Goal: Task Accomplishment & Management: Complete application form

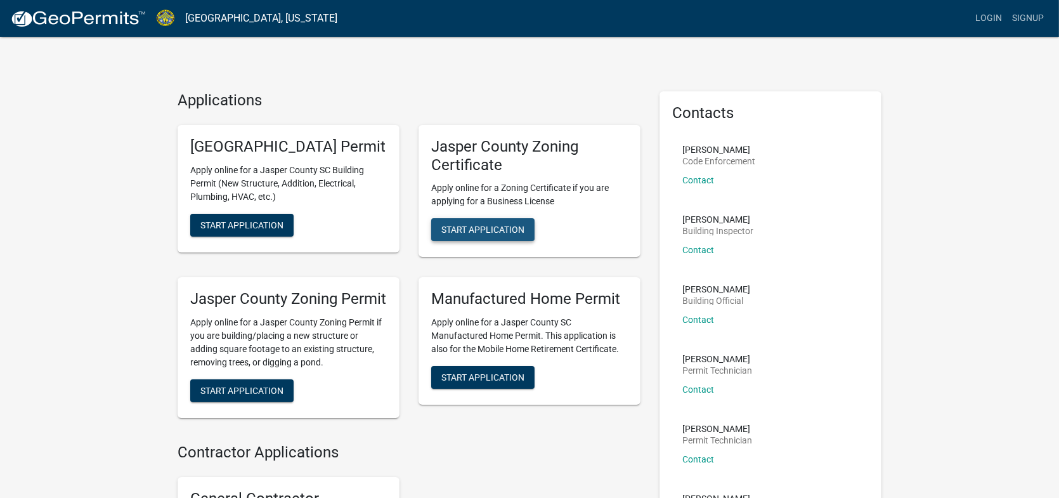
click at [498, 226] on span "Start Application" at bounding box center [482, 230] width 83 height 10
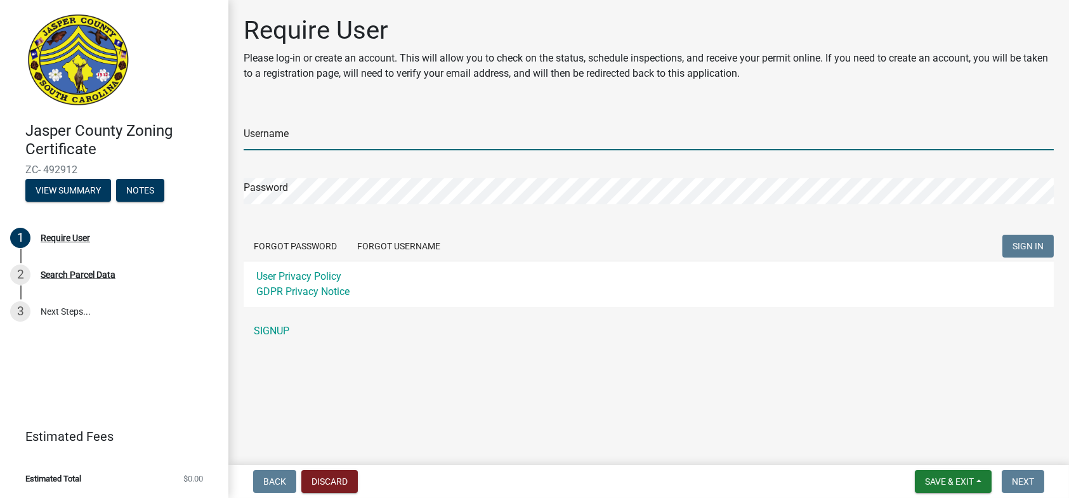
type input "Rhodges421"
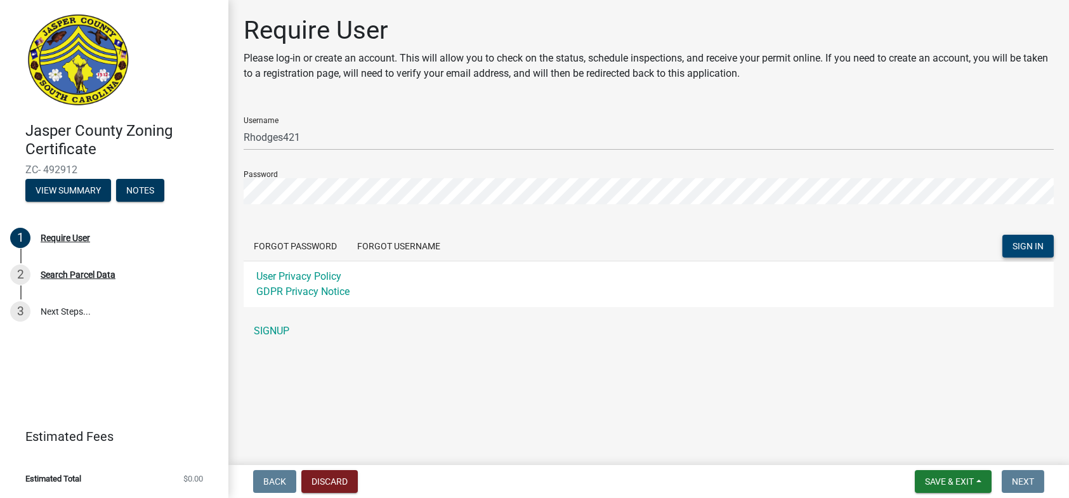
click at [1038, 249] on span "SIGN IN" at bounding box center [1027, 245] width 31 height 10
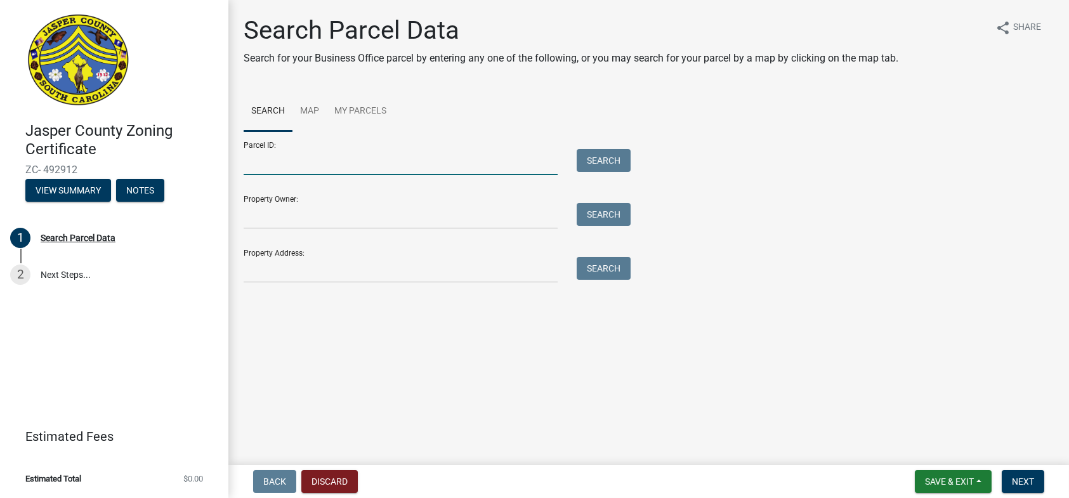
click at [316, 150] on input "Parcel ID:" at bounding box center [401, 162] width 314 height 26
type input "0900005006"
click at [325, 217] on input "Property Owner:" at bounding box center [401, 216] width 314 height 26
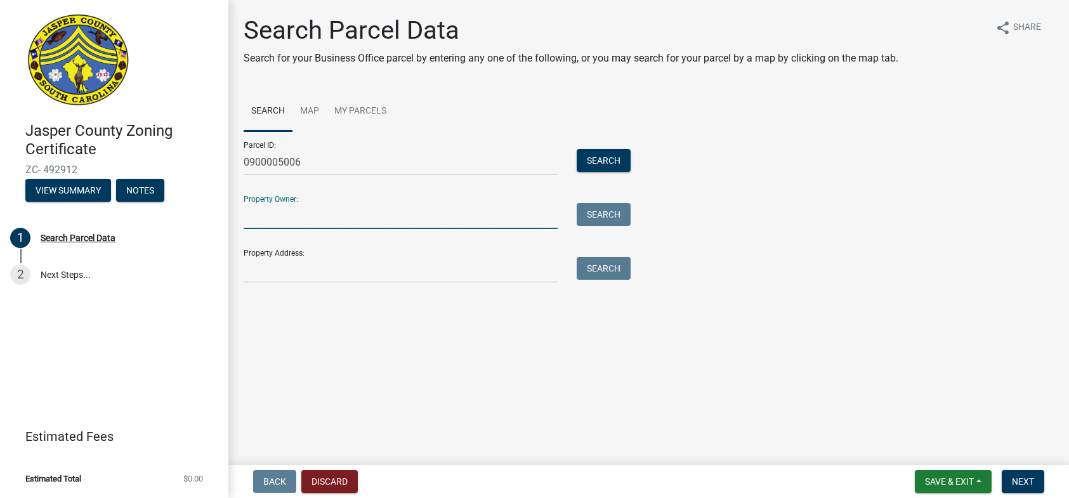
paste input "[PERSON_NAME]"
type input "[PERSON_NAME]"
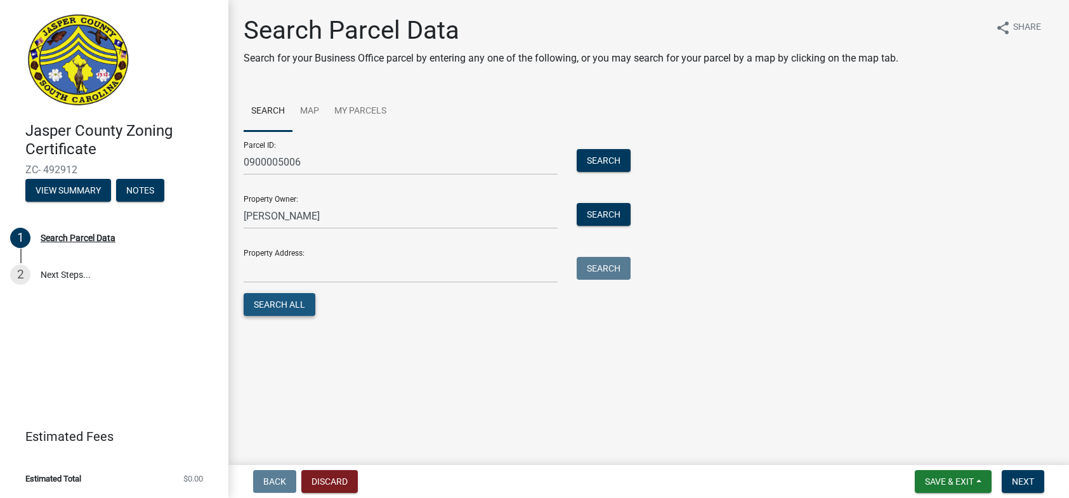
click at [283, 311] on button "Search All" at bounding box center [280, 304] width 72 height 23
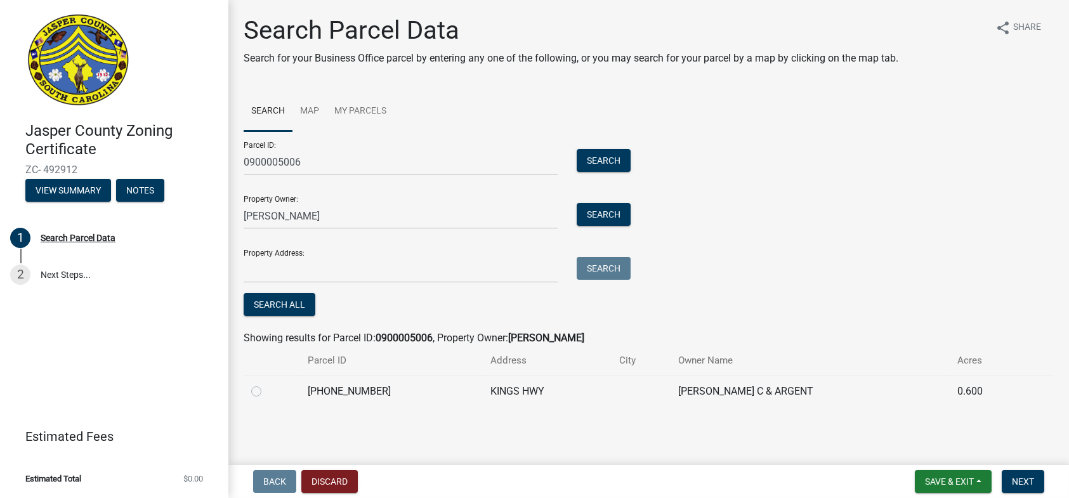
click at [670, 388] on td "[PERSON_NAME] C & ARGENT" at bounding box center [810, 390] width 280 height 31
click at [611, 392] on td at bounding box center [640, 390] width 59 height 31
click at [1028, 481] on span "Next" at bounding box center [1023, 481] width 22 height 10
click at [1015, 472] on button "Next" at bounding box center [1022, 481] width 42 height 23
click at [1015, 482] on span "Next" at bounding box center [1023, 481] width 22 height 10
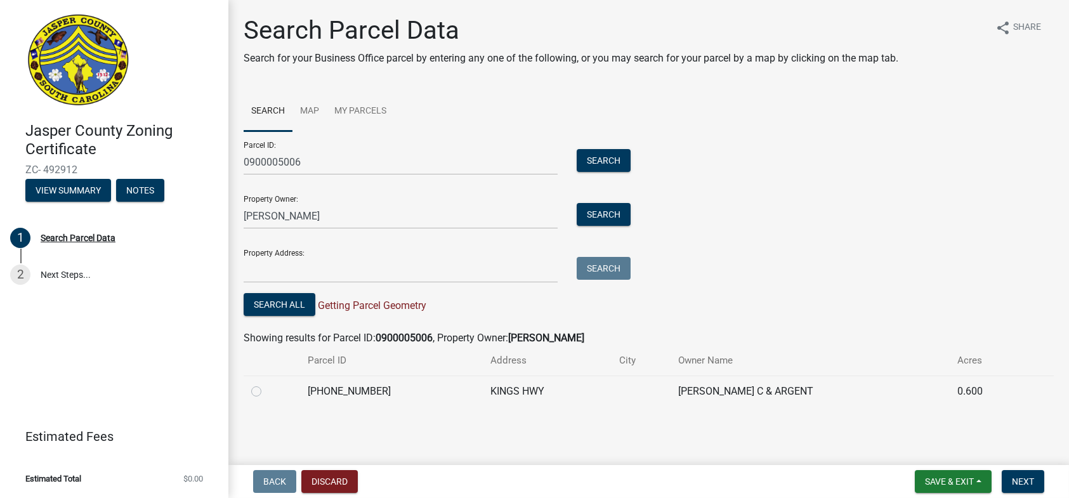
click at [365, 302] on span "Getting Parcel Geometry" at bounding box center [370, 305] width 111 height 12
click at [266, 384] on label at bounding box center [266, 384] width 0 height 0
click at [266, 392] on input "radio" at bounding box center [270, 388] width 8 height 8
radio input "true"
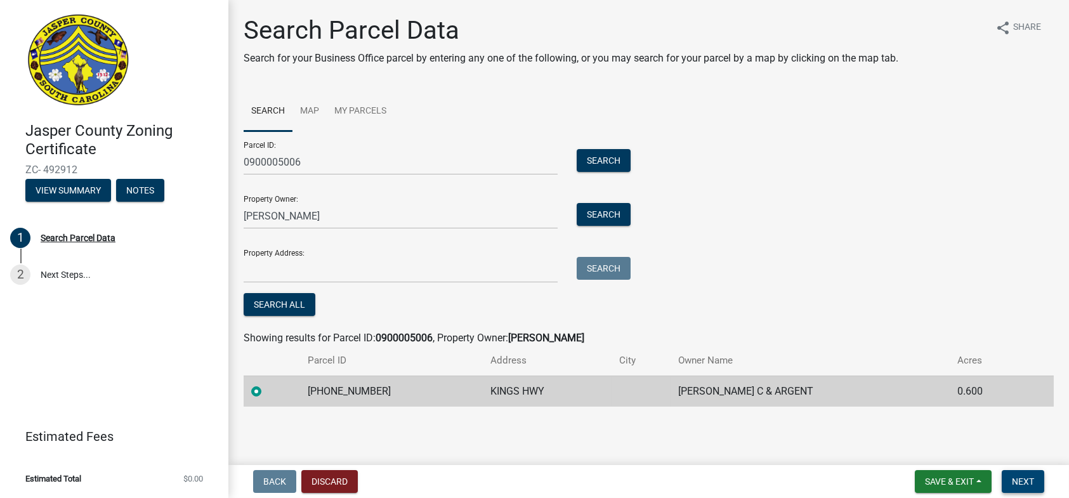
click at [1023, 483] on span "Next" at bounding box center [1023, 481] width 22 height 10
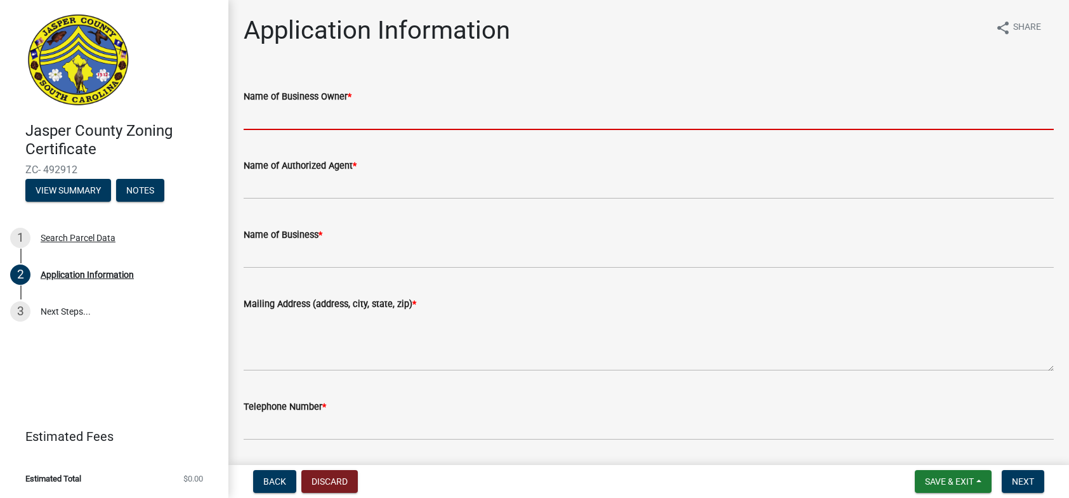
click at [313, 115] on input "Name of Business Owner *" at bounding box center [649, 117] width 810 height 26
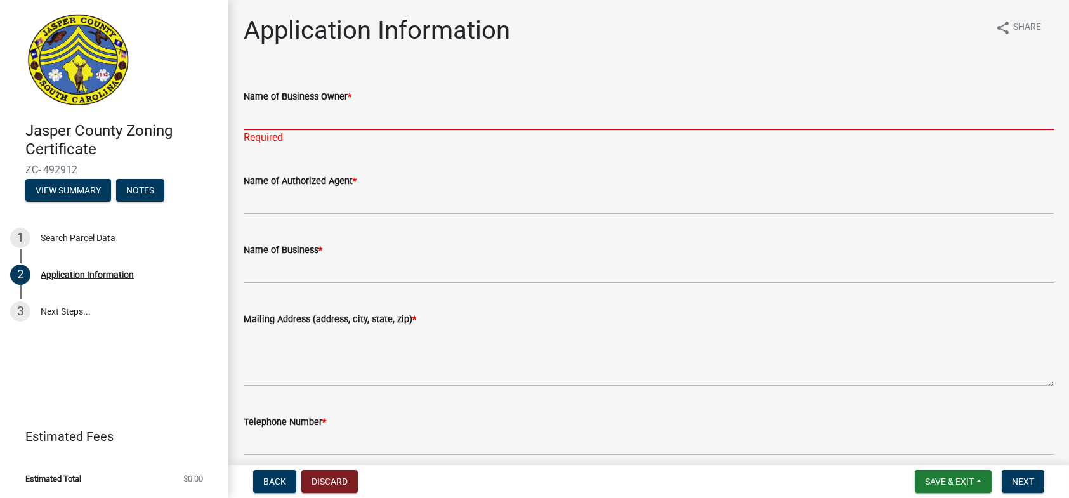
click at [370, 120] on input "Name of Business Owner *" at bounding box center [649, 117] width 810 height 26
click at [476, 178] on div "Name of Authorized Agent *" at bounding box center [649, 180] width 810 height 15
click at [299, 118] on input "Name of Business Owner *" at bounding box center [649, 117] width 810 height 26
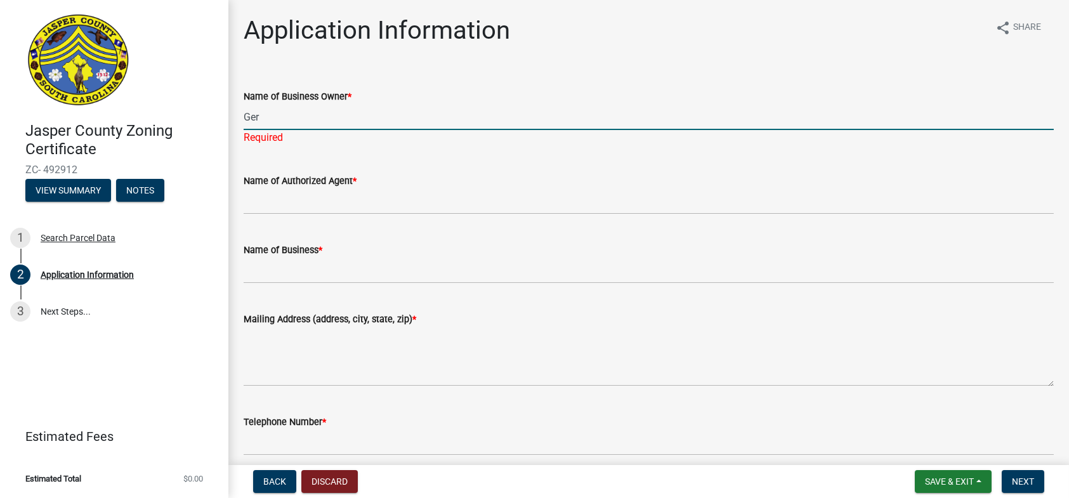
type input "[PERSON_NAME]"
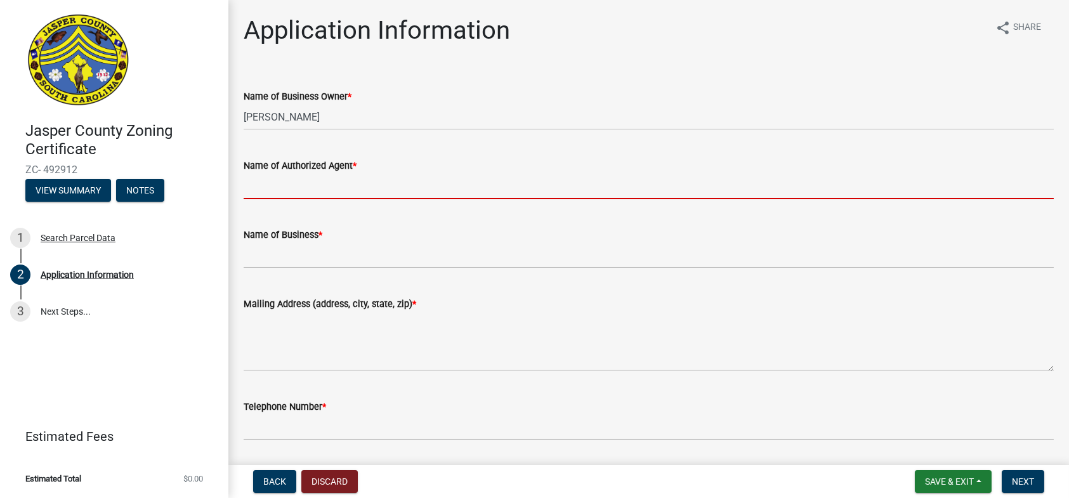
click at [334, 202] on wm-data-entity-input "Name of Authorized Agent *" at bounding box center [649, 174] width 810 height 69
type input "[PERSON_NAME]"
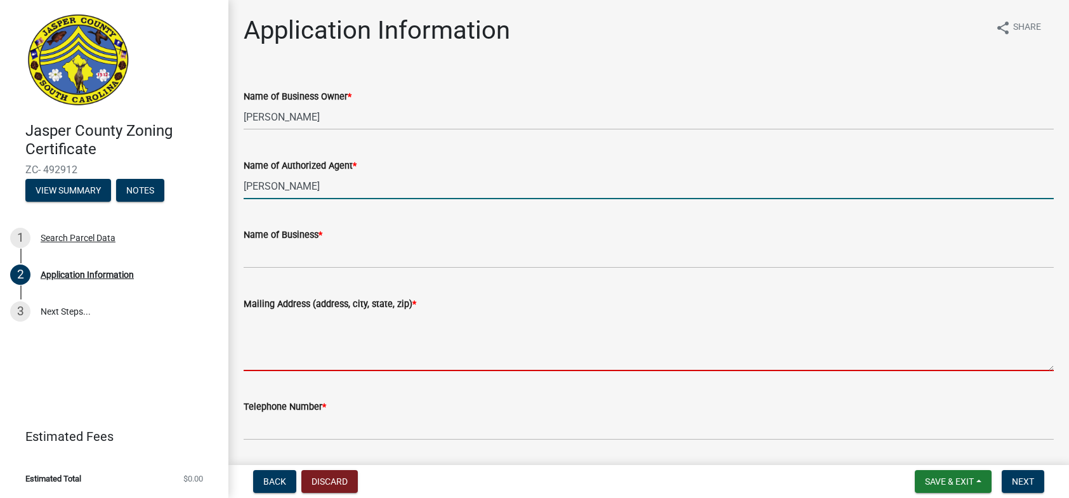
type textarea "[STREET_ADDRESS][PERSON_NAME]"
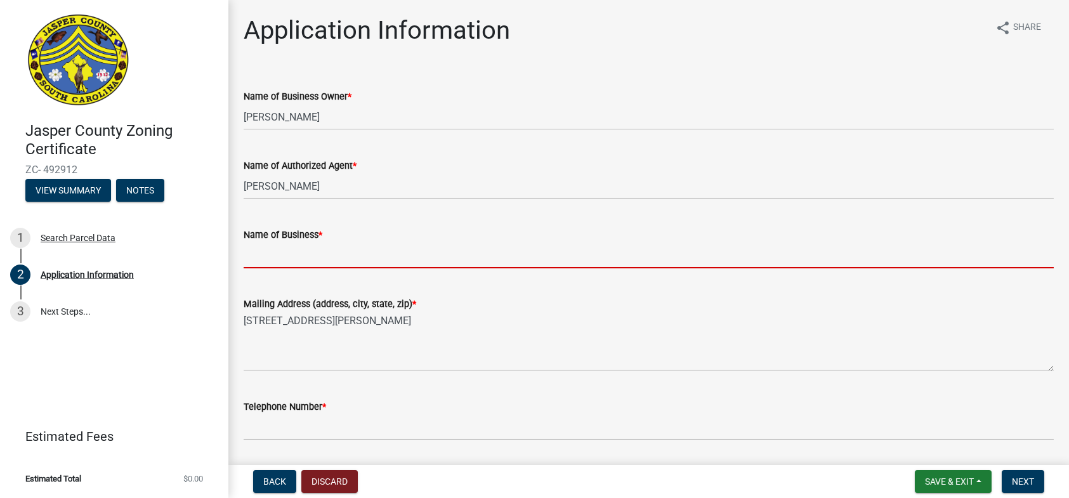
click at [322, 256] on input "Name of Business *" at bounding box center [649, 255] width 810 height 26
type input "Besko Outdoor Media, Inc"
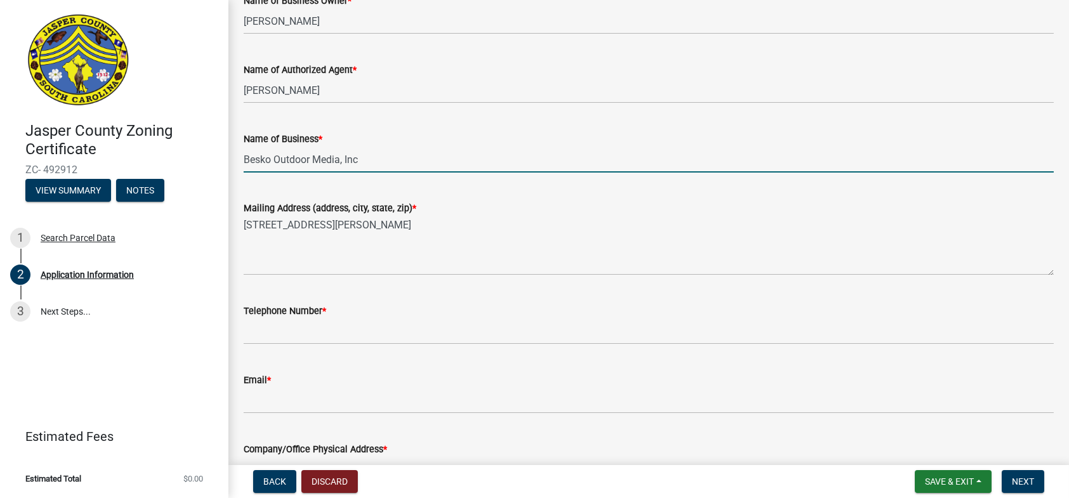
scroll to position [127, 0]
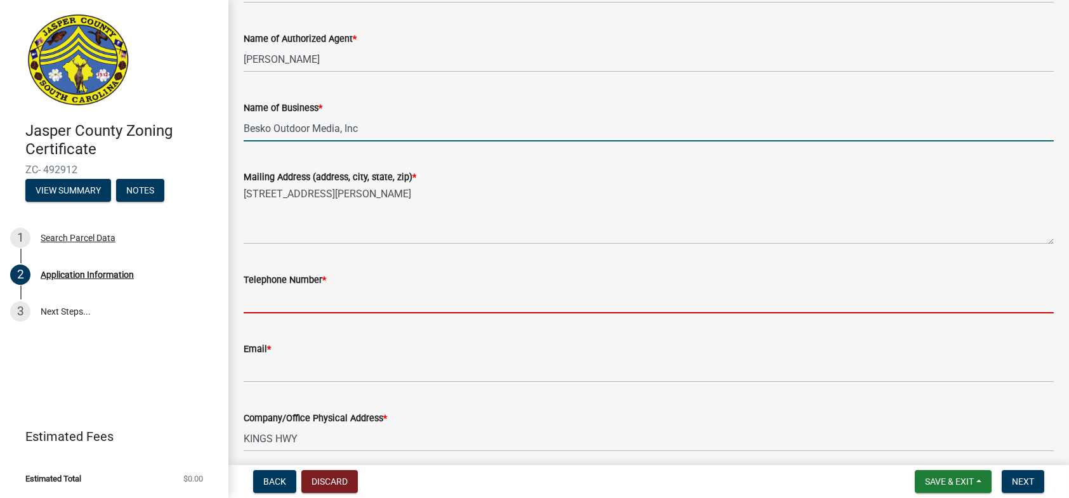
click at [327, 299] on input "Telephone Number *" at bounding box center [649, 300] width 810 height 26
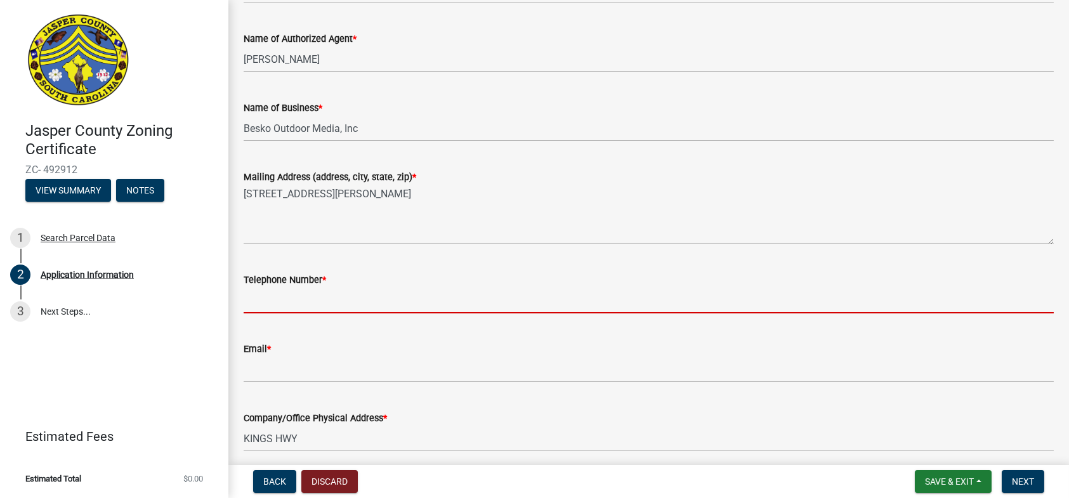
type input "3053272537"
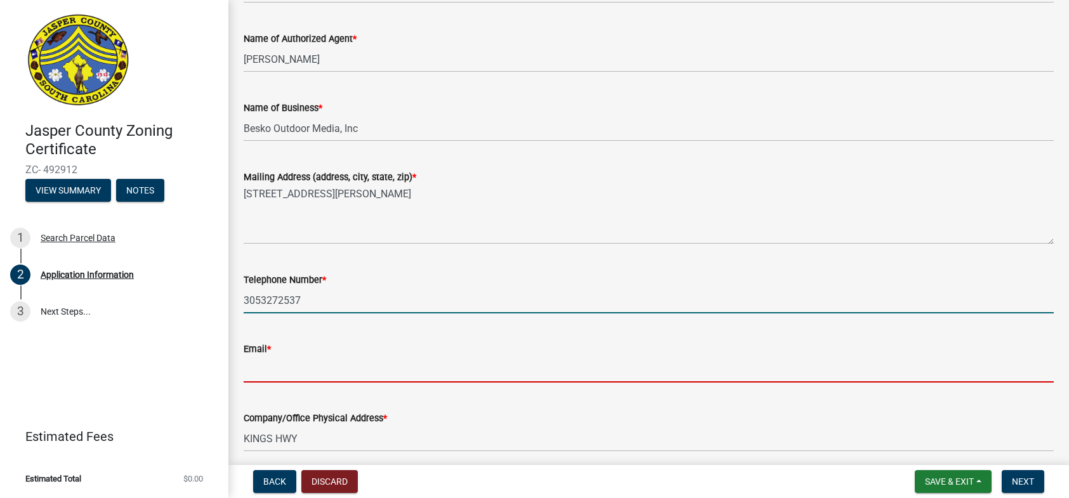
type input "[EMAIL_ADDRESS][DOMAIN_NAME]"
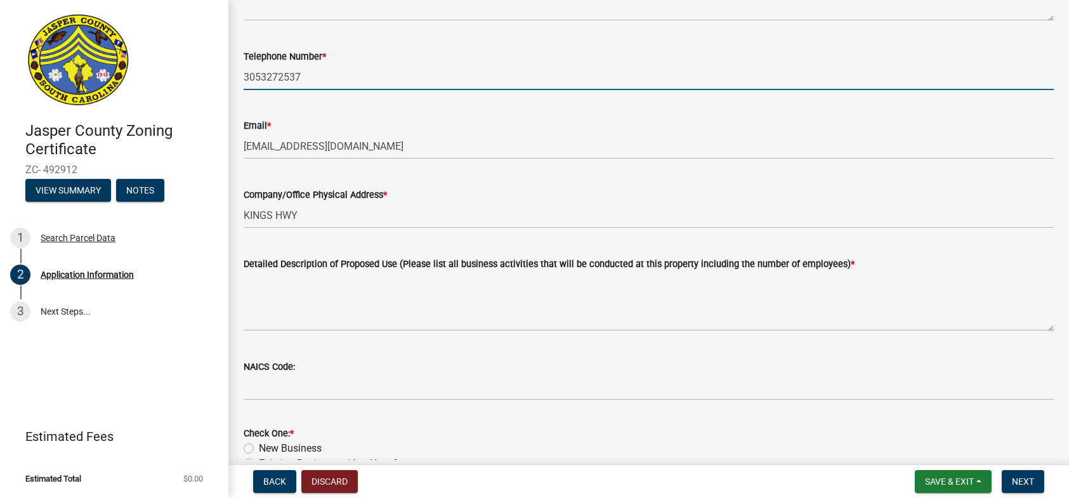
scroll to position [381, 0]
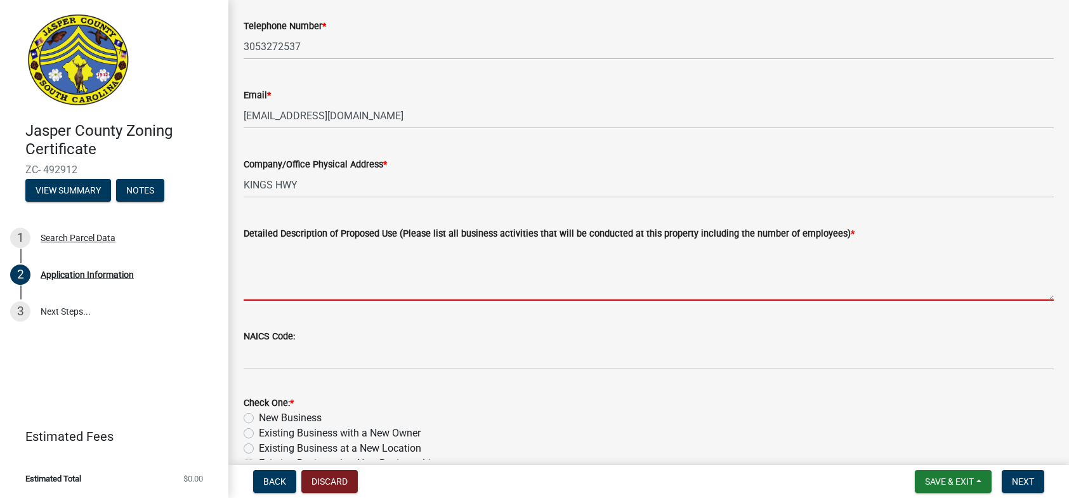
click at [360, 287] on textarea "Detailed Description of Proposed Use (Please list all business activities that …" at bounding box center [649, 271] width 810 height 60
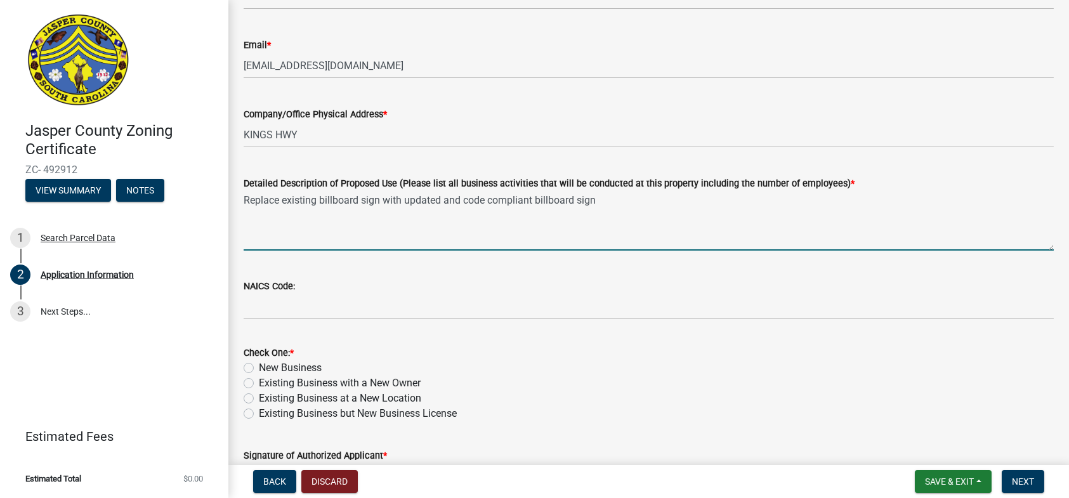
scroll to position [507, 0]
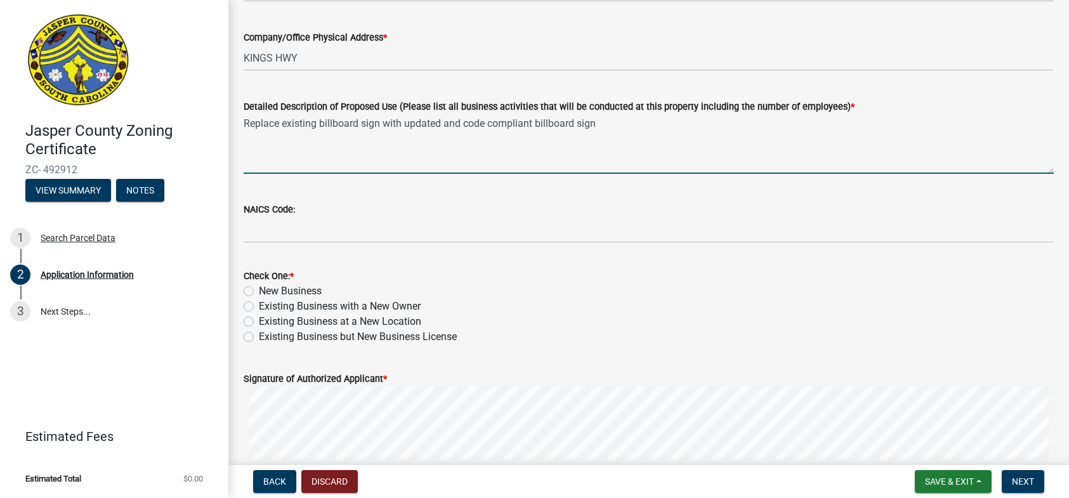
type textarea "Replace existing billboard sign with updated and code compliant billboard sign"
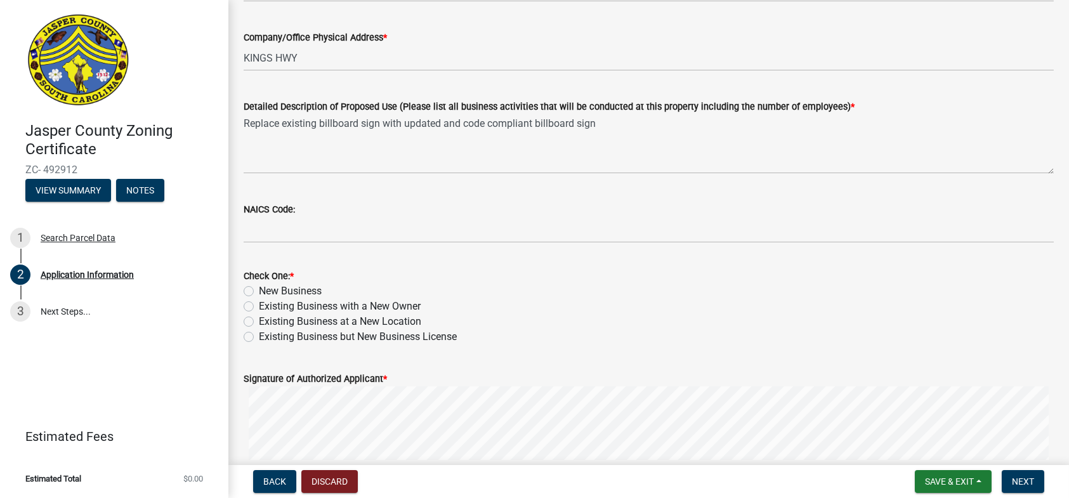
click at [259, 291] on label "New Business" at bounding box center [290, 291] width 63 height 15
click at [259, 291] on input "New Business" at bounding box center [263, 288] width 8 height 8
radio input "true"
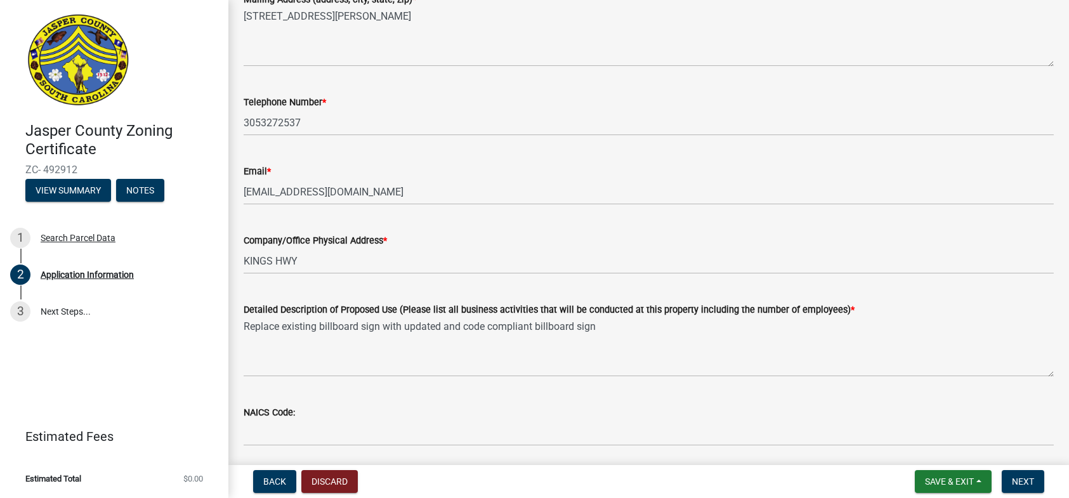
scroll to position [333, 0]
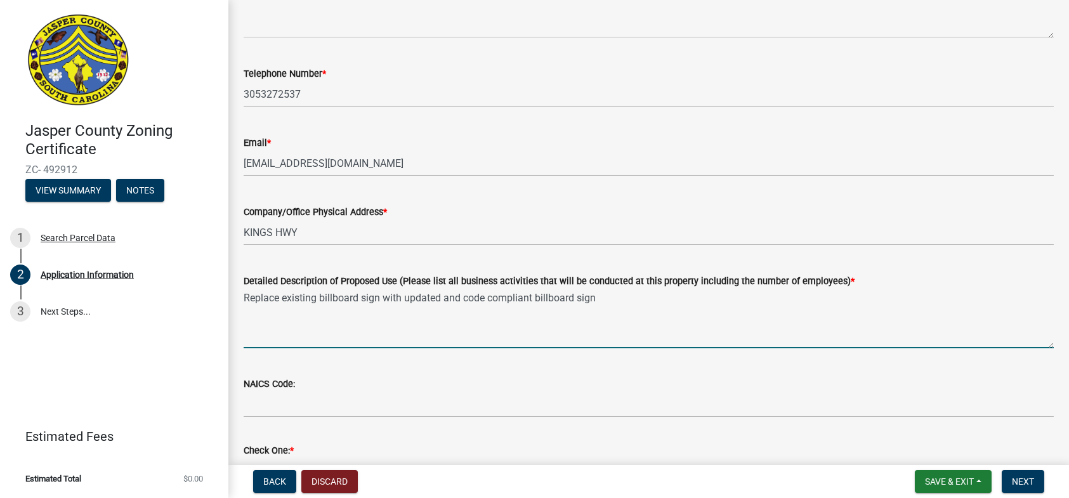
click at [597, 297] on textarea "Replace existing billboard sign with updated and code compliant billboard sign" at bounding box center [649, 319] width 810 height 60
click at [664, 299] on textarea "Replace existing billboard sign with updated and code compliant billboard sign …" at bounding box center [649, 319] width 810 height 60
click at [776, 296] on textarea "Replace existing billboard sign with updated and code compliant billboard sign …" at bounding box center [649, 319] width 810 height 60
type textarea "Replace existing billboard sign with updated and code compliant billboard sign …"
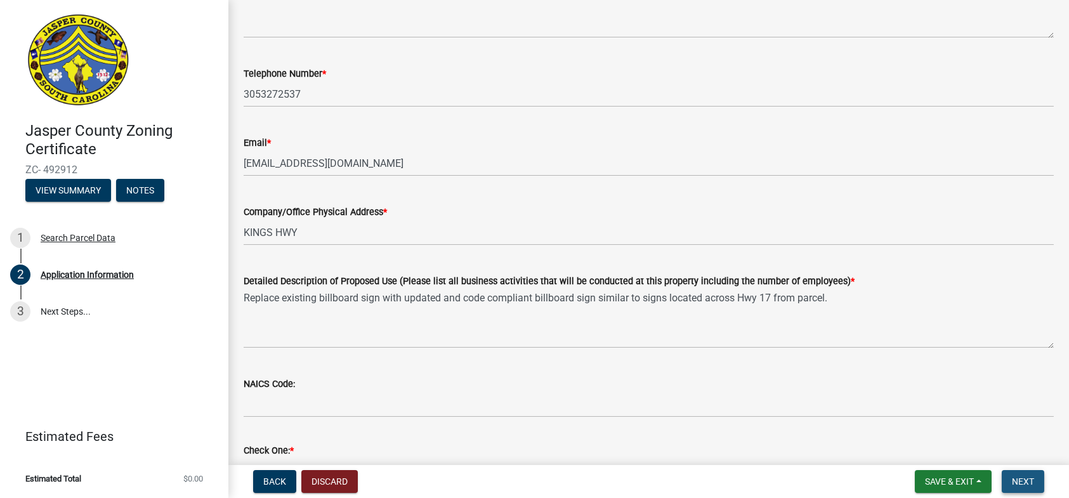
click at [1018, 479] on span "Next" at bounding box center [1023, 481] width 22 height 10
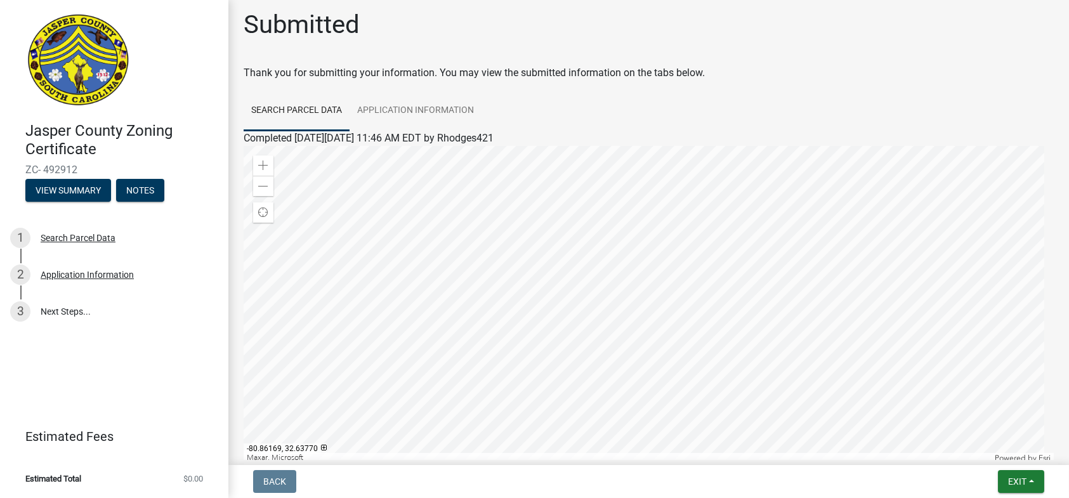
scroll to position [0, 0]
